Goal: Transaction & Acquisition: Purchase product/service

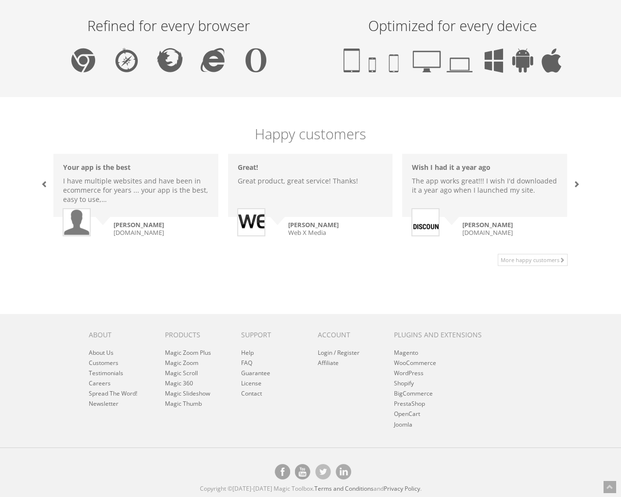
scroll to position [595, 0]
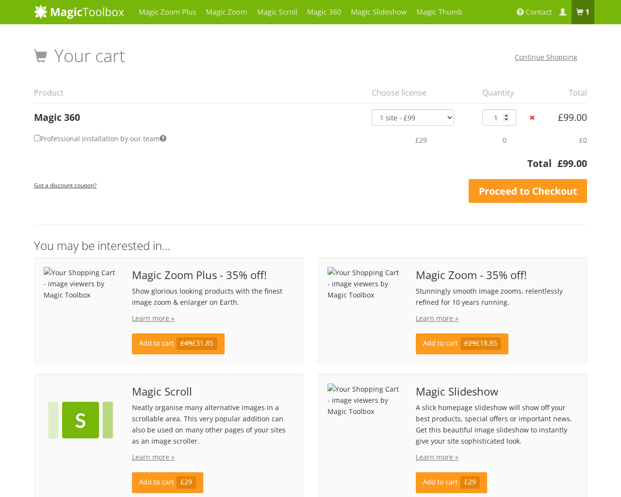
scroll to position [199, 0]
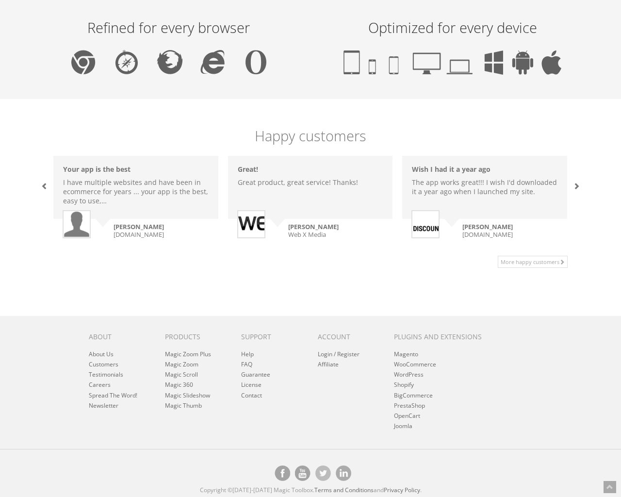
scroll to position [595, 0]
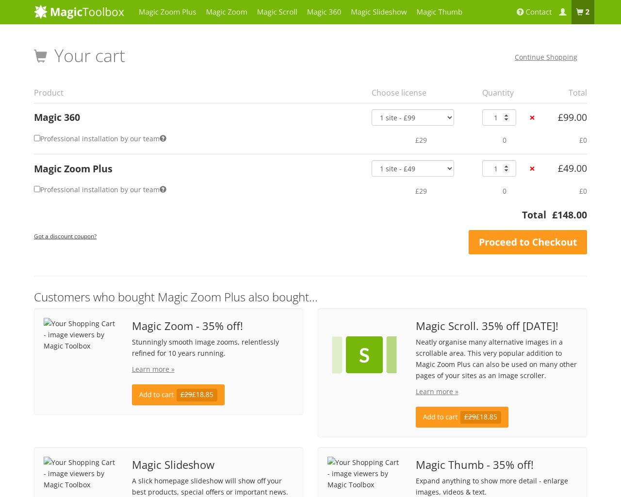
scroll to position [156, 0]
